Goal: Check status: Check status

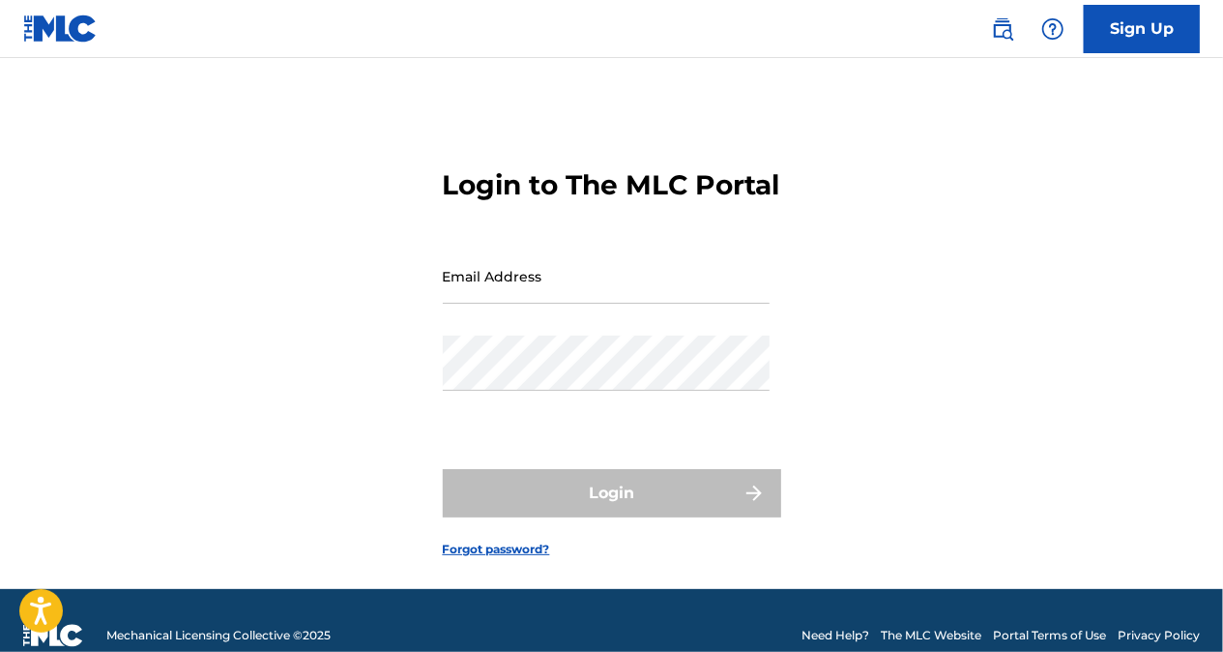
click at [538, 304] on input "Email Address" at bounding box center [606, 275] width 327 height 55
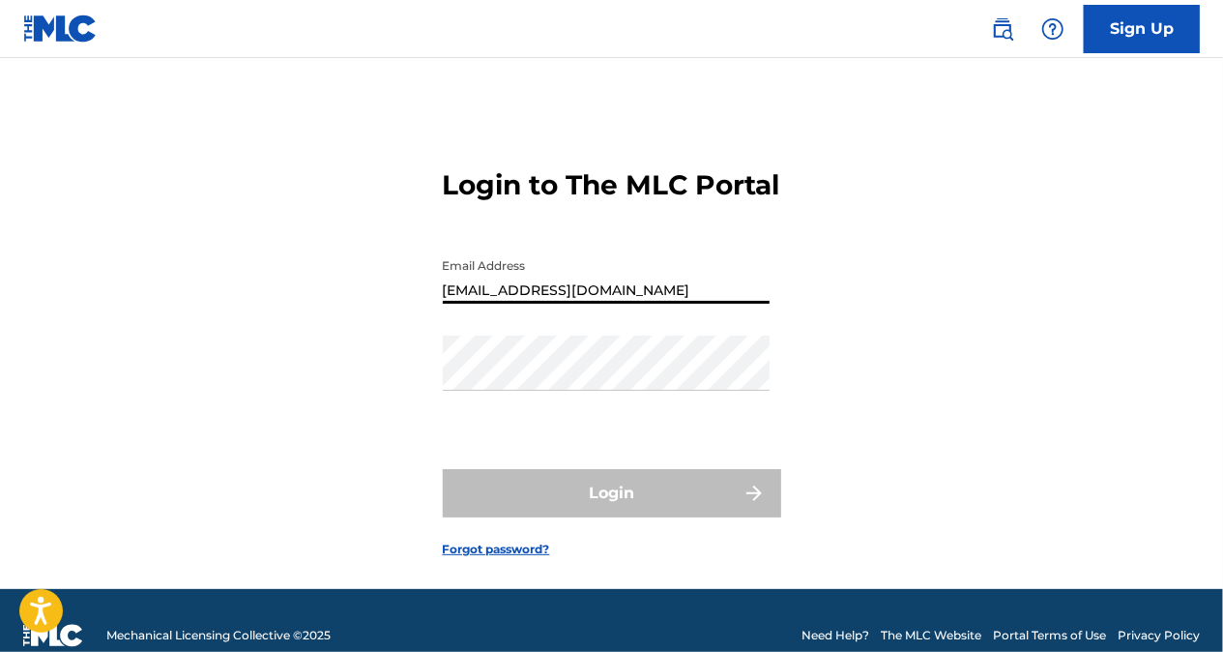
type input "[EMAIL_ADDRESS][DOMAIN_NAME]"
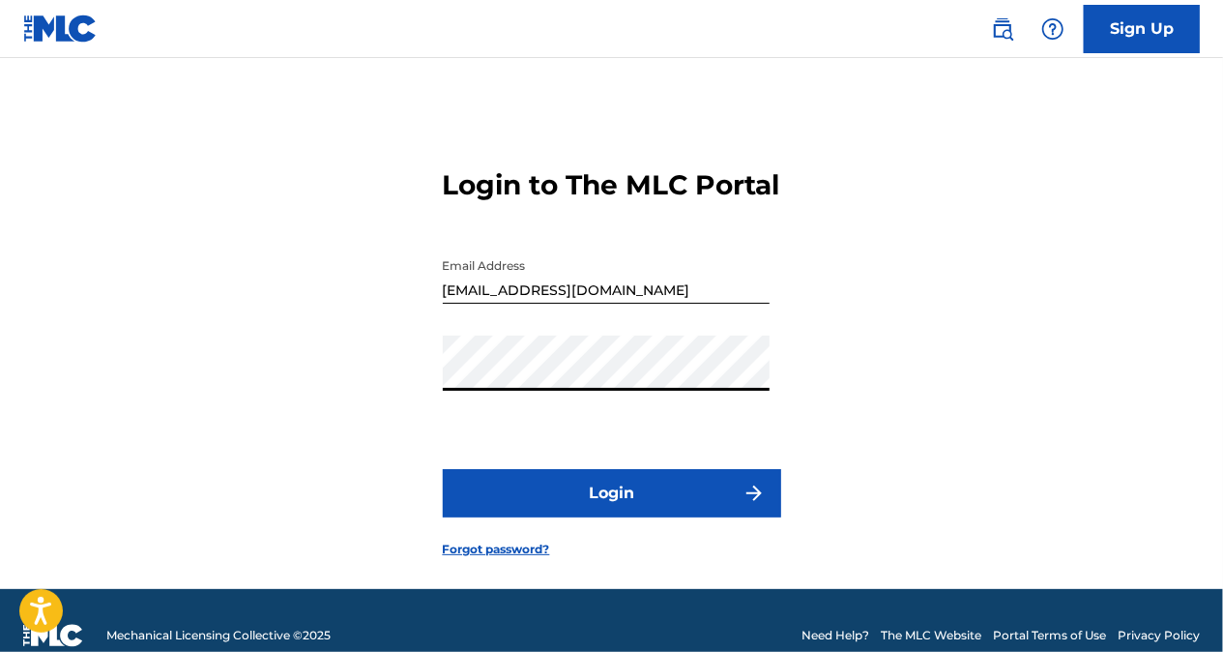
click at [631, 517] on button "Login" at bounding box center [612, 493] width 338 height 48
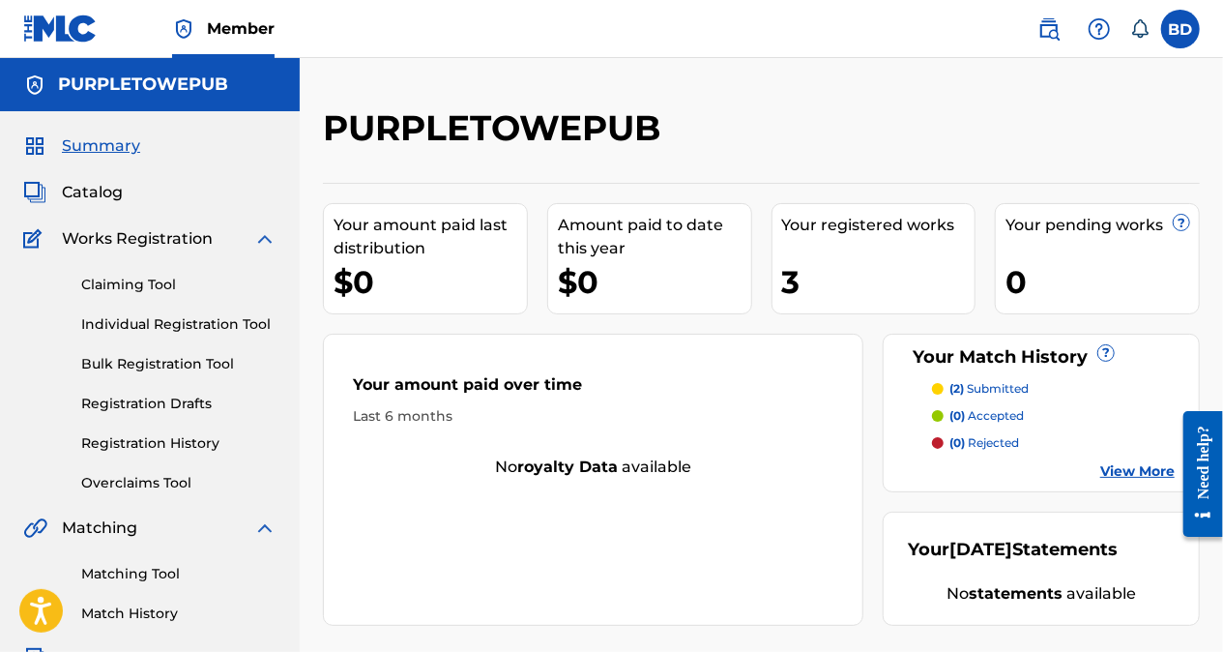
click at [877, 292] on div "3" at bounding box center [878, 282] width 193 height 44
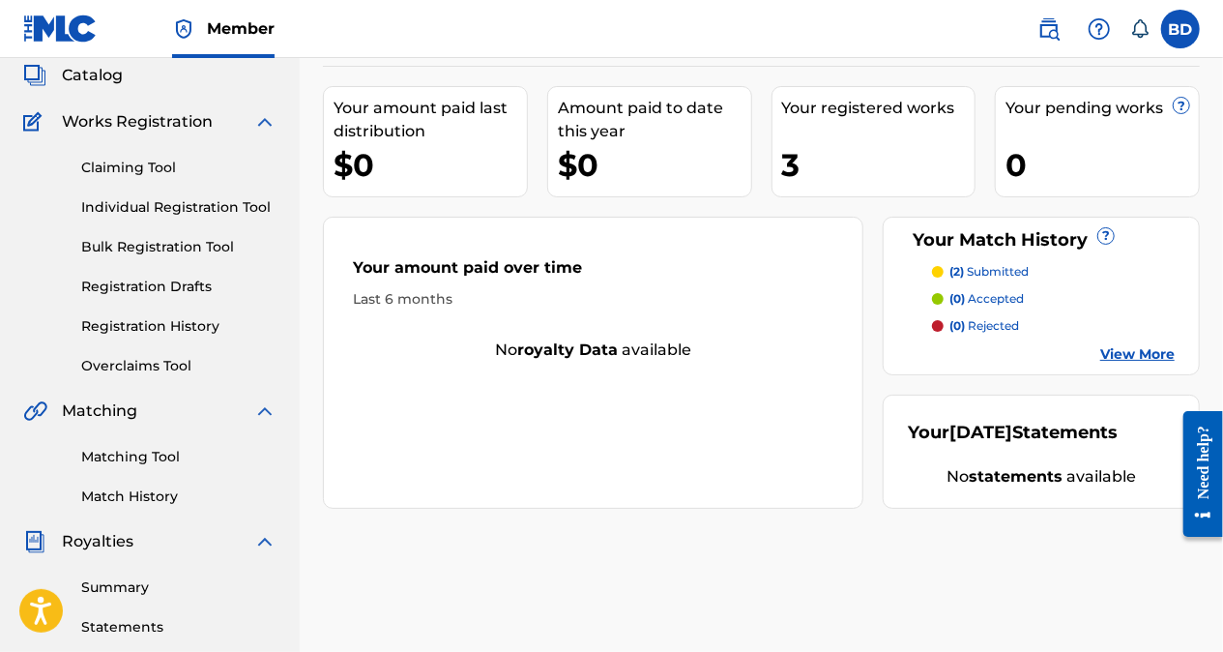
scroll to position [130, 0]
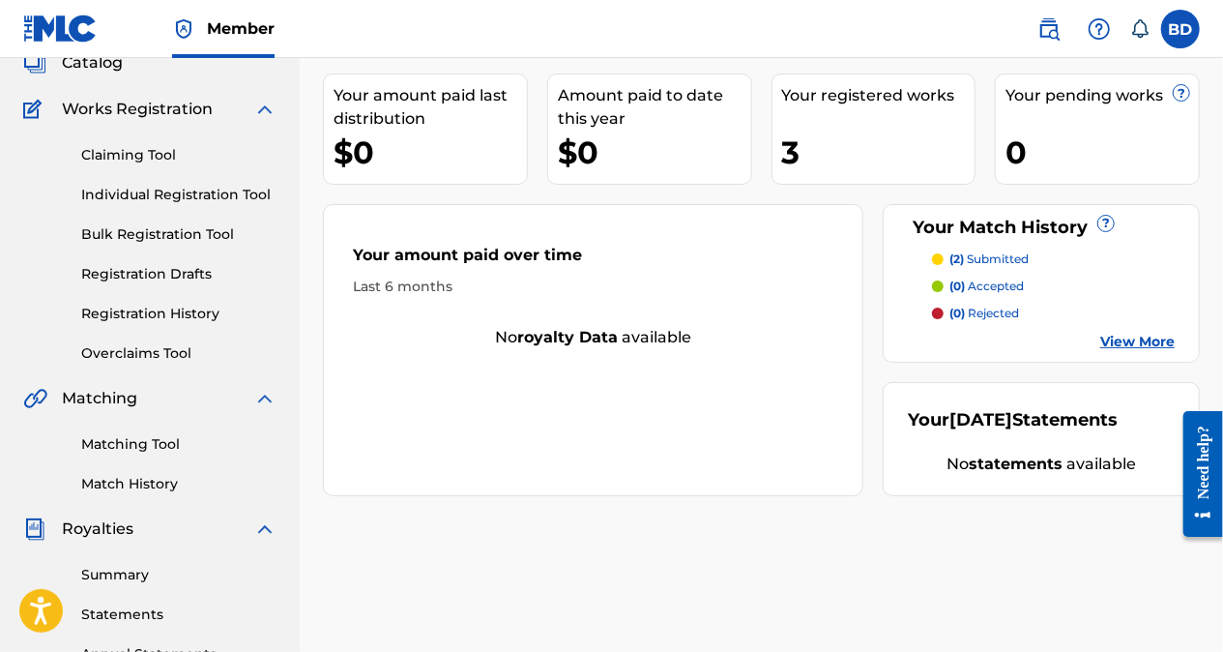
click at [827, 136] on div "3" at bounding box center [878, 153] width 193 height 44
click at [1214, 358] on div "PURPLETOWEPUB Your amount paid last distribution $0 Amount paid to date this ye…" at bounding box center [761, 477] width 923 height 1000
click at [1139, 346] on link "View More" at bounding box center [1137, 342] width 74 height 20
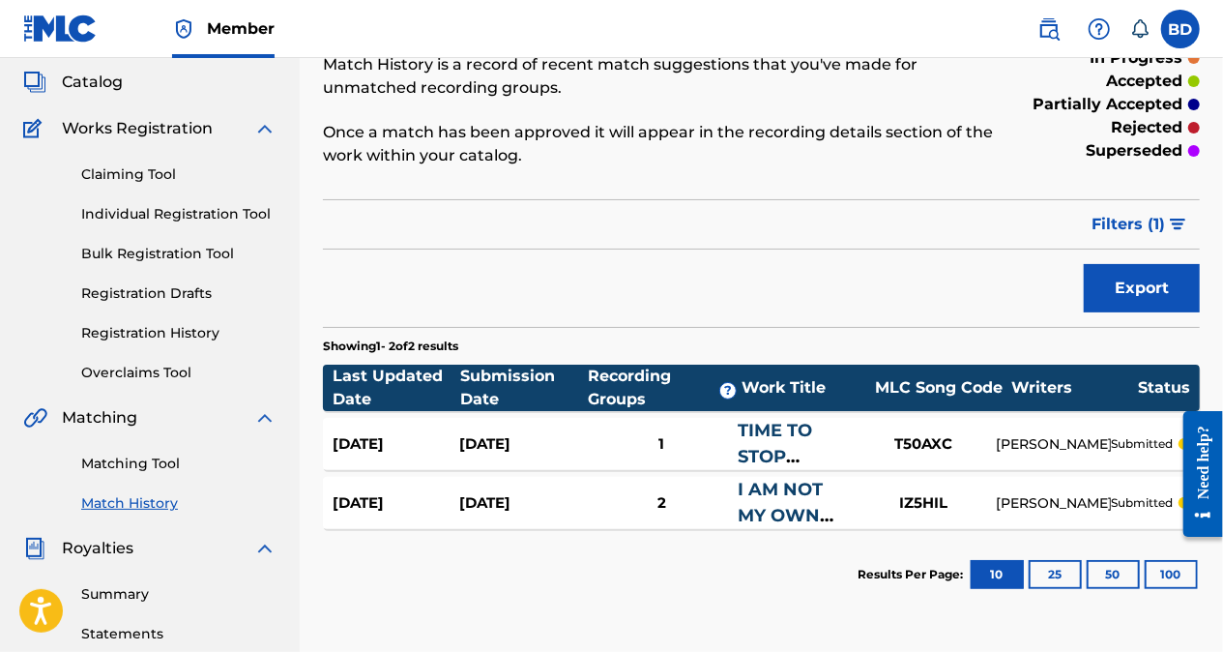
scroll to position [115, 0]
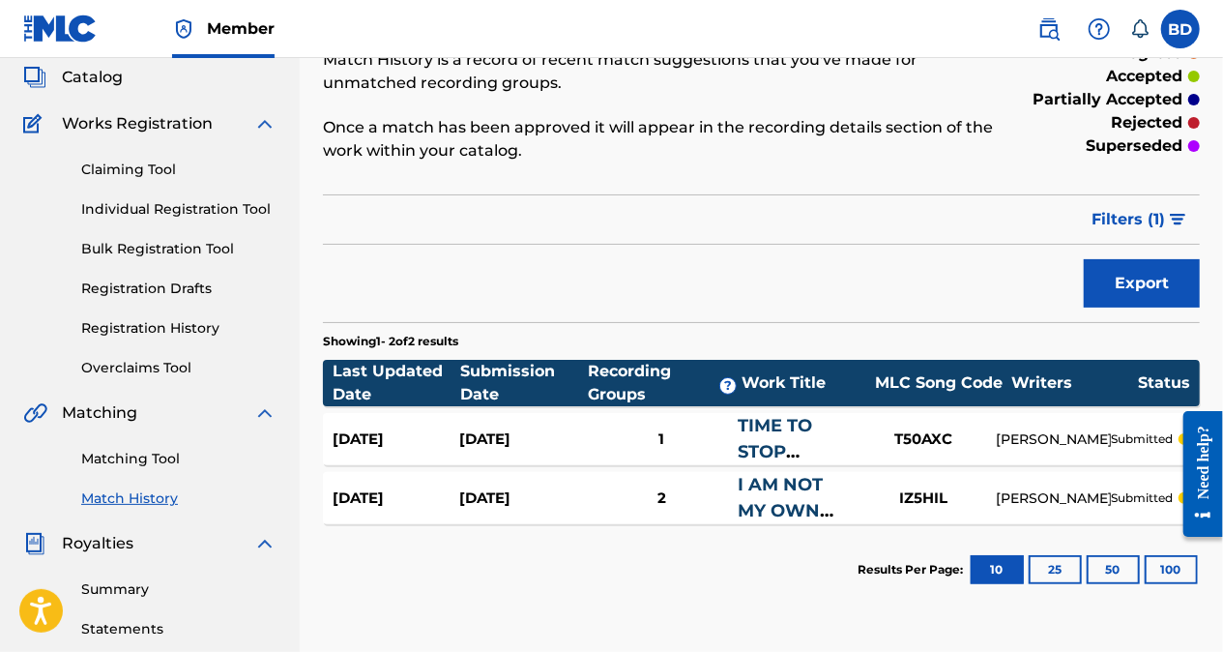
click at [1181, 31] on label at bounding box center [1180, 29] width 39 height 39
click at [1181, 29] on input "BD [PERSON_NAME] [EMAIL_ADDRESS][DOMAIN_NAME] Notification Preferences Profile …" at bounding box center [1181, 29] width 0 height 0
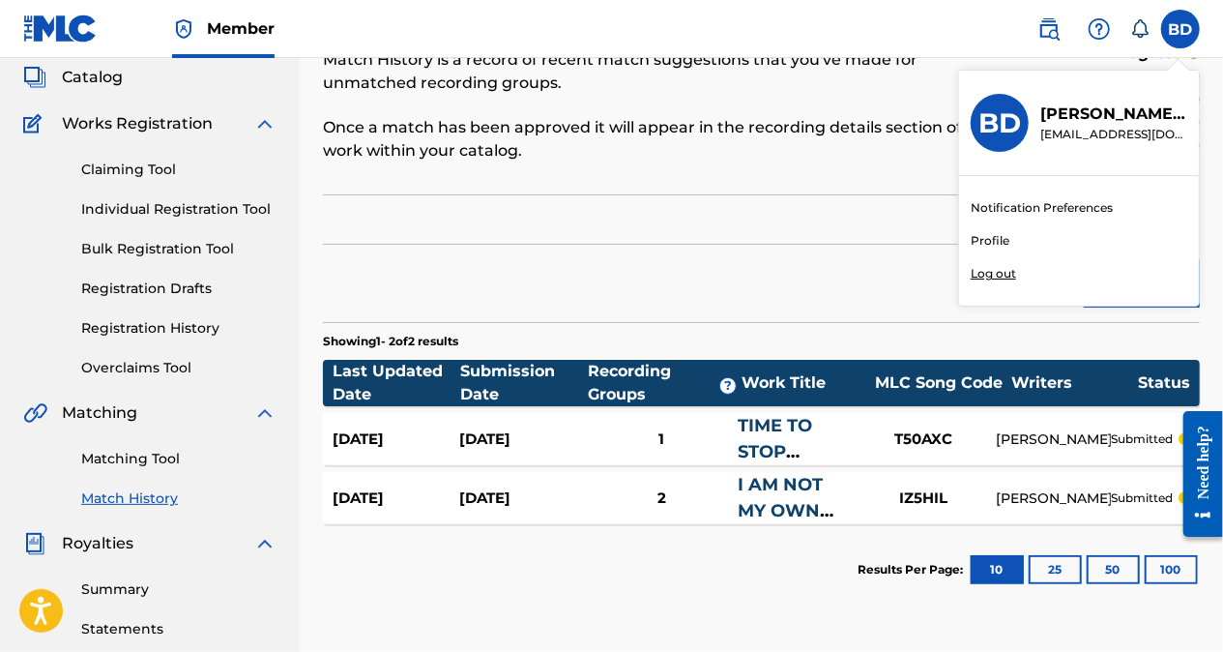
click at [1008, 278] on div "Member BD BD [PERSON_NAME] [PERSON_NAME][EMAIL_ADDRESS][DOMAIN_NAME] Notificati…" at bounding box center [611, 484] width 1223 height 1199
